Goal: Task Accomplishment & Management: Manage account settings

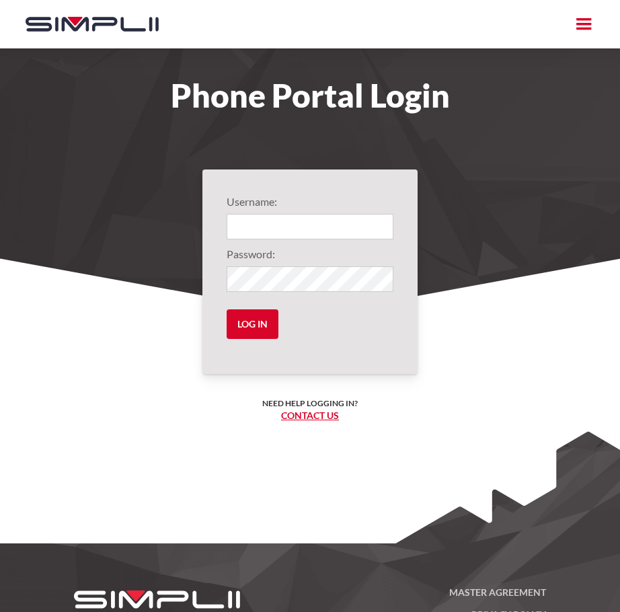
click at [354, 242] on form "Username: Password: Log in" at bounding box center [310, 272] width 167 height 156
click at [344, 222] on input "Login" at bounding box center [310, 227] width 167 height 26
type input "1004@ThirdGenerationHomeImprovement"
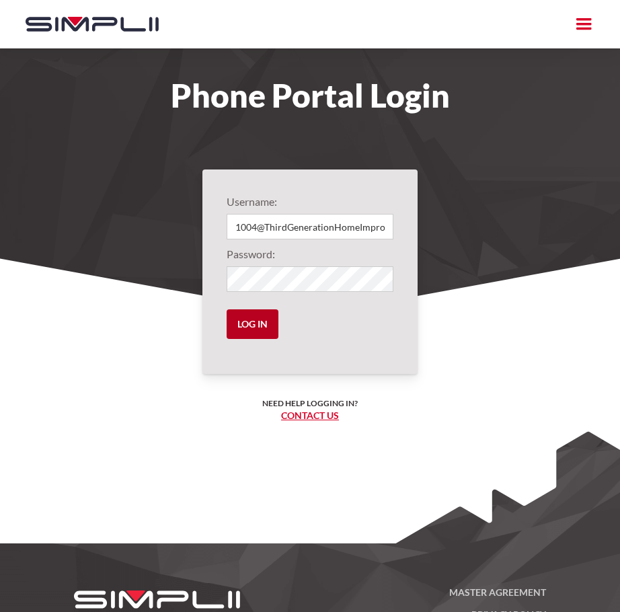
click at [248, 326] on input "Log in" at bounding box center [253, 324] width 52 height 30
